Goal: Navigation & Orientation: Find specific page/section

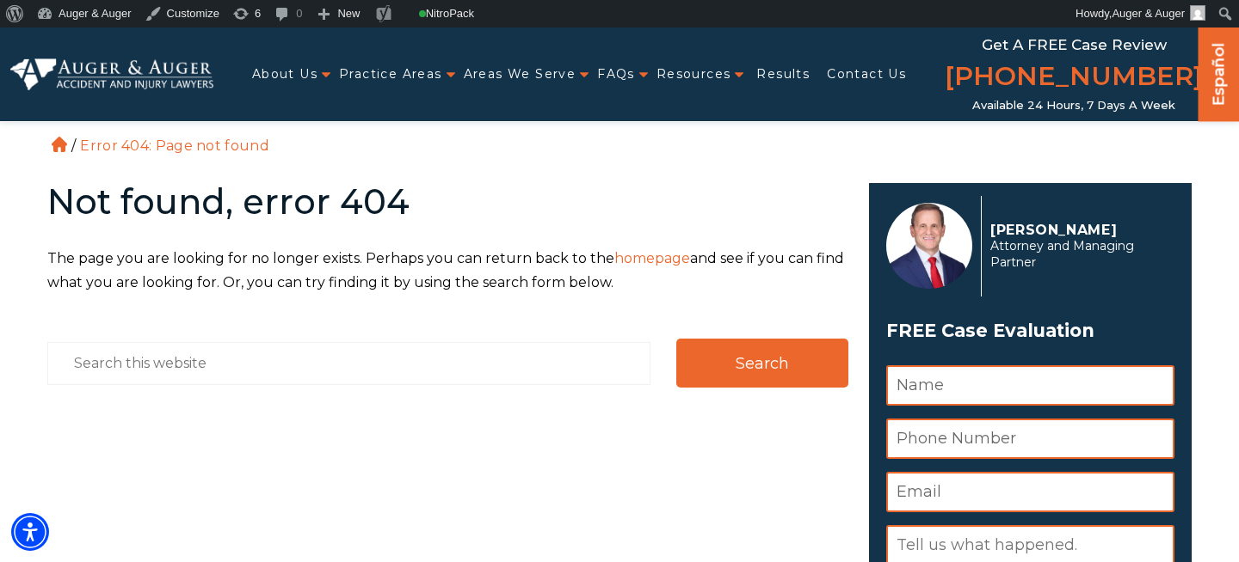
click at [1219, 62] on link "Español" at bounding box center [1219, 72] width 28 height 90
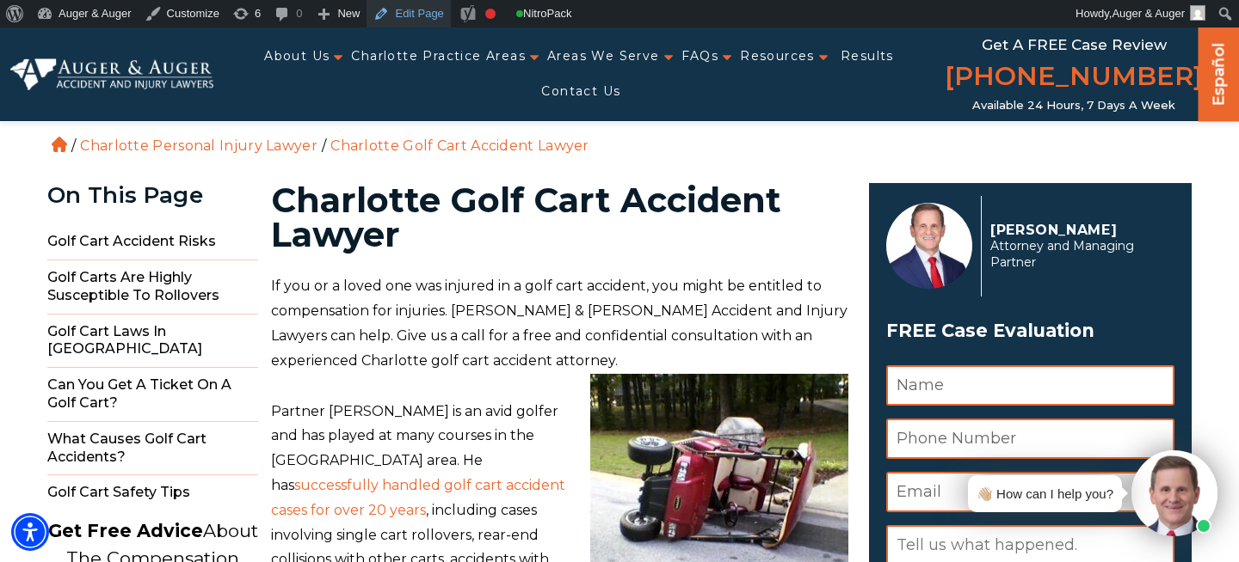
click at [423, 13] on link "Edit Page" at bounding box center [407, 14] width 83 height 28
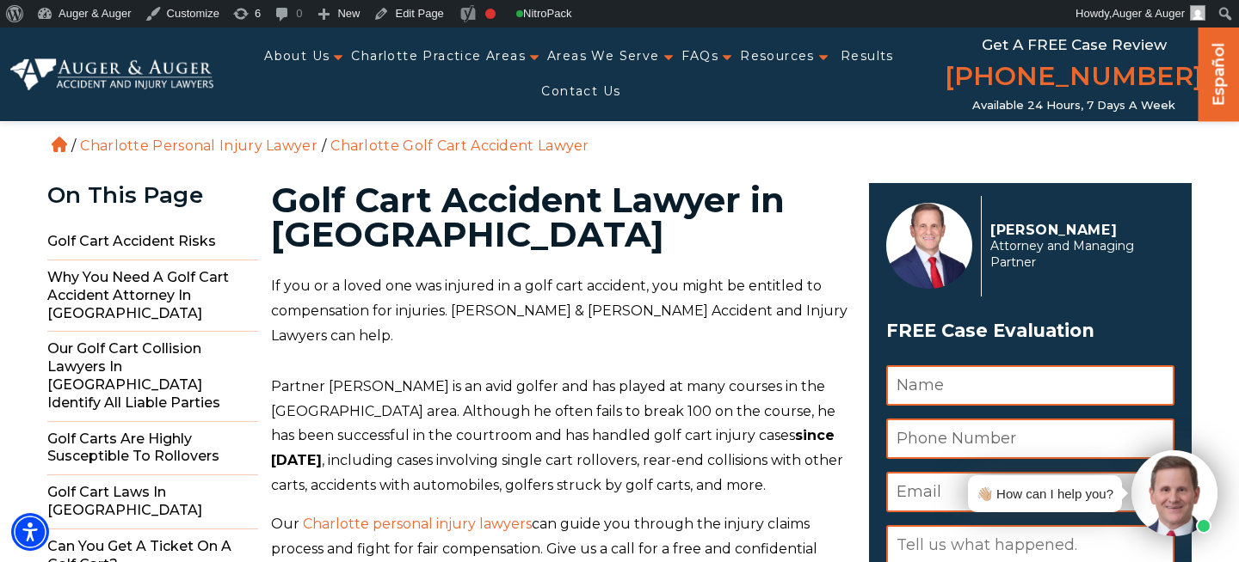
click at [1213, 76] on link "Español" at bounding box center [1219, 72] width 28 height 90
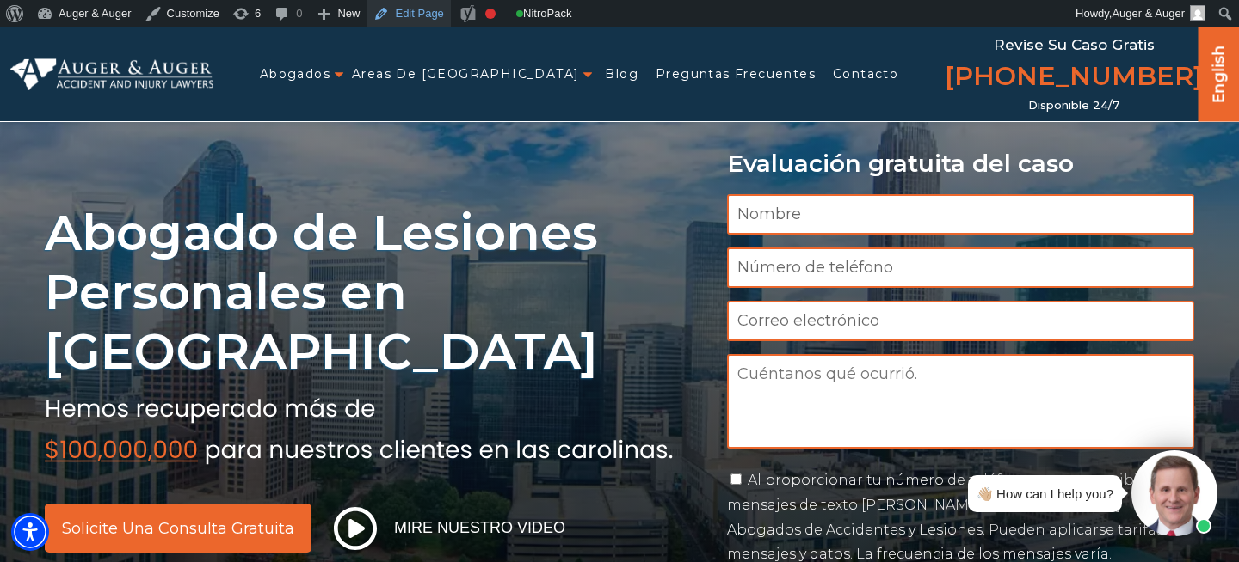
click at [439, 3] on link "Edit Page" at bounding box center [407, 14] width 83 height 28
